Goal: Task Accomplishment & Management: Manage account settings

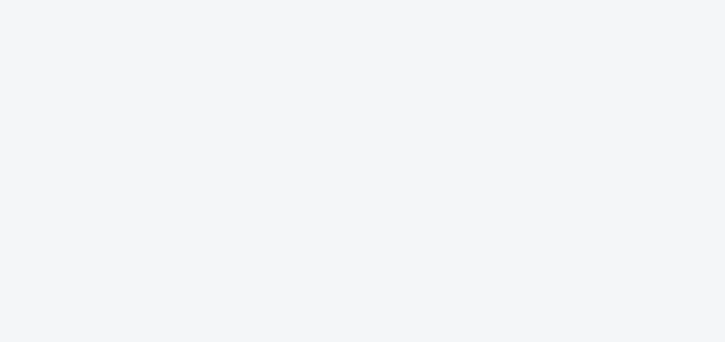
click at [558, 71] on body at bounding box center [362, 171] width 725 height 342
click at [174, 8] on body at bounding box center [362, 171] width 725 height 342
drag, startPoint x: 610, startPoint y: 5, endPoint x: 586, endPoint y: 18, distance: 26.9
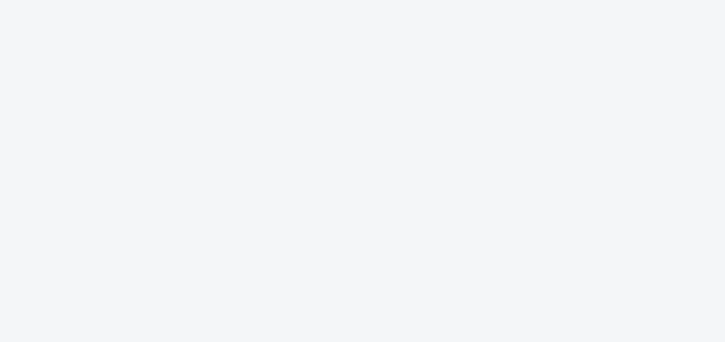
click at [586, 18] on body at bounding box center [362, 171] width 725 height 342
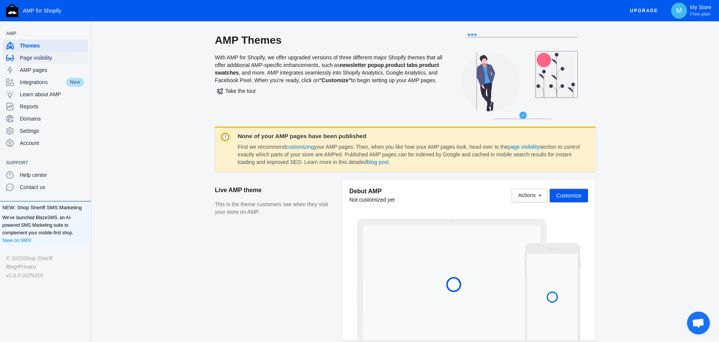
click at [43, 61] on span "Page visibility" at bounding box center [52, 58] width 65 height 8
click at [48, 59] on span "Page visibility" at bounding box center [52, 58] width 65 height 8
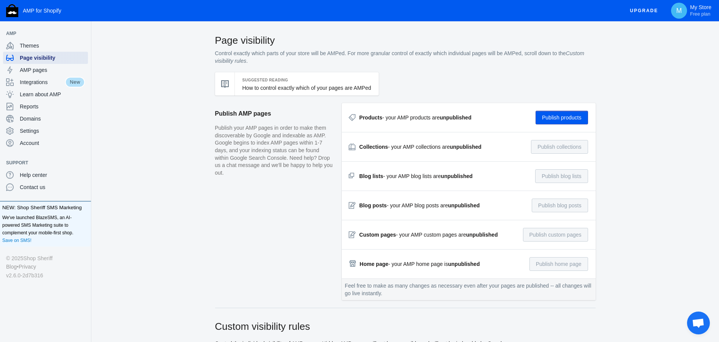
click at [41, 62] on div "Page visibility" at bounding box center [45, 58] width 79 height 12
click at [40, 61] on span "Page visibility" at bounding box center [52, 58] width 65 height 8
click at [551, 120] on button "Publish products" at bounding box center [562, 118] width 53 height 14
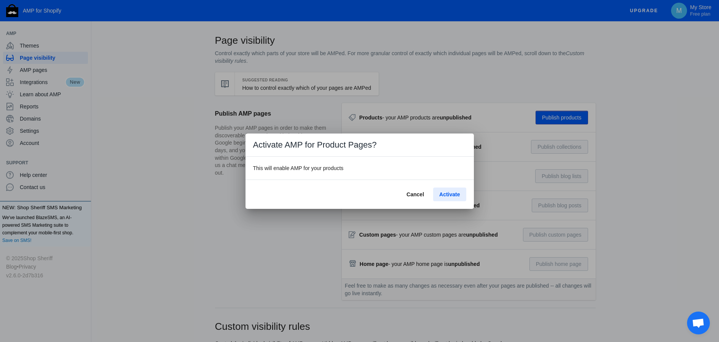
click at [446, 193] on span "Activate" at bounding box center [449, 195] width 21 height 6
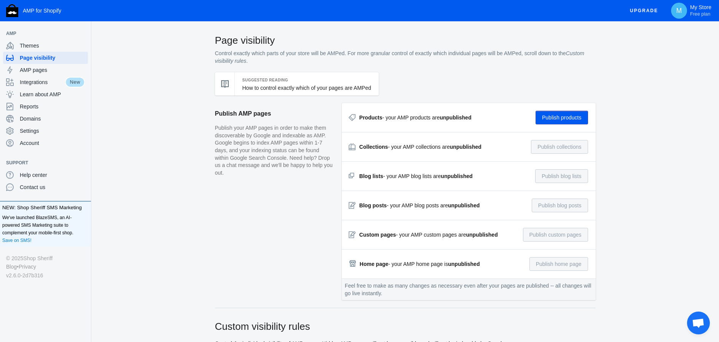
click at [406, 147] on div "Collections - your AMP collections are unpublished" at bounding box center [421, 147] width 122 height 8
click at [410, 150] on div "Collections - your AMP collections are unpublished" at bounding box center [421, 147] width 122 height 8
click at [442, 153] on div "Collections - your AMP collections are unpublished Publish collections" at bounding box center [469, 147] width 239 height 14
click at [441, 150] on div "Collections - your AMP collections are unpublished" at bounding box center [421, 147] width 122 height 8
click at [40, 72] on span "AMP pages" at bounding box center [52, 70] width 65 height 8
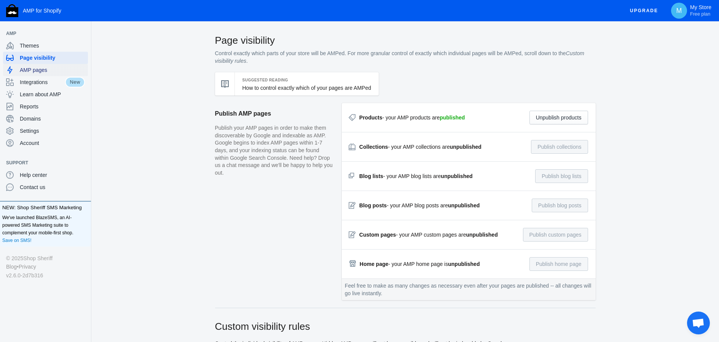
click at [46, 70] on span "AMP pages" at bounding box center [52, 70] width 65 height 8
click at [46, 73] on span "AMP pages" at bounding box center [52, 70] width 65 height 8
click at [47, 73] on span "AMP pages" at bounding box center [52, 70] width 65 height 8
click at [31, 70] on span "AMP pages" at bounding box center [52, 70] width 65 height 8
